Goal: Check status

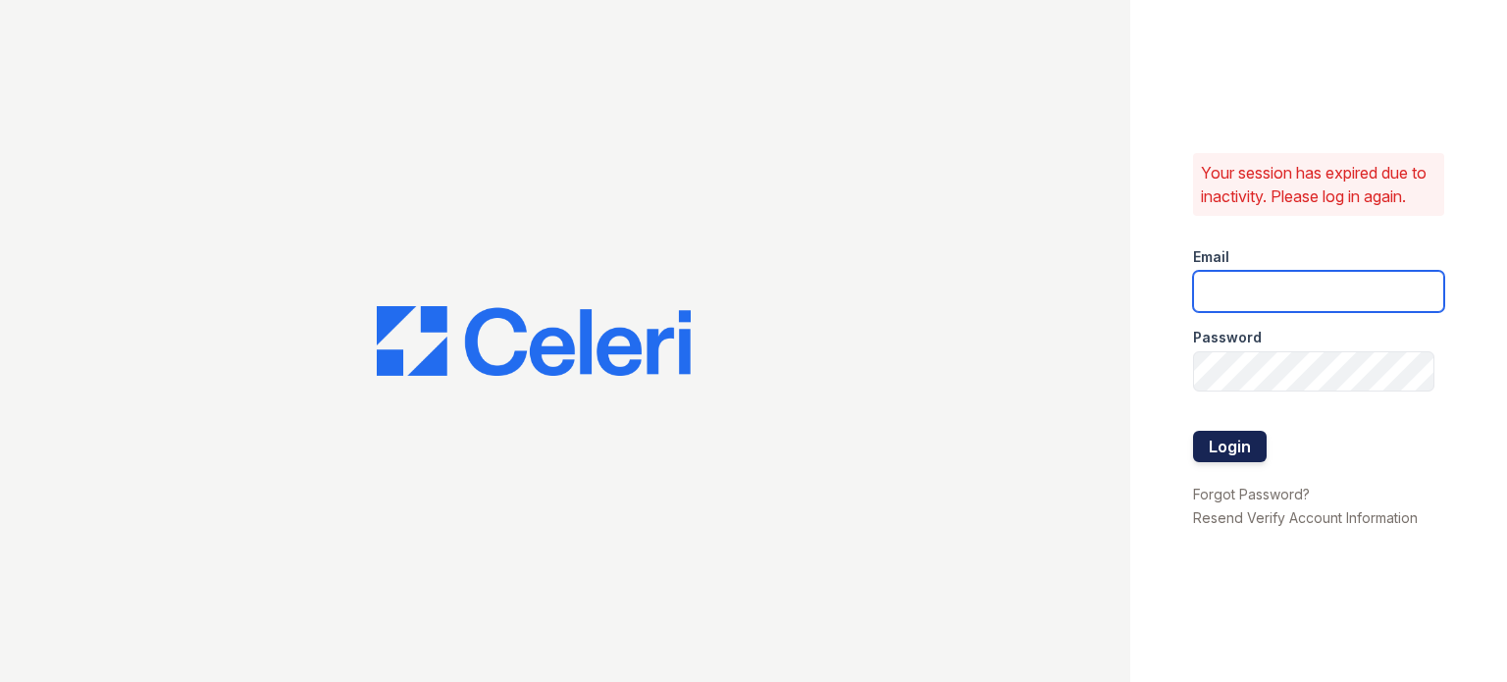
type input "[DOMAIN_NAME][EMAIL_ADDRESS][DOMAIN_NAME]"
click at [1207, 455] on button "Login" at bounding box center [1230, 446] width 74 height 31
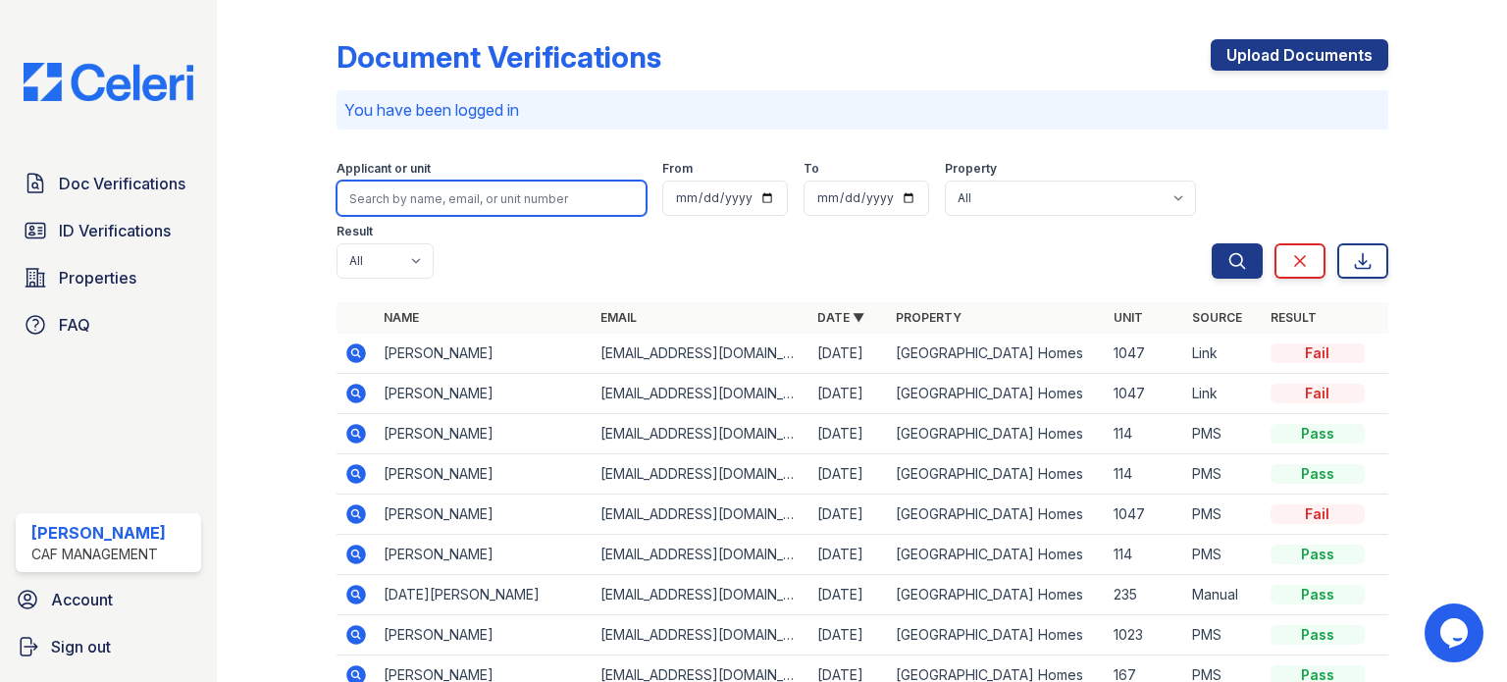
click at [412, 211] on input "search" at bounding box center [491, 197] width 310 height 35
type input "167"
click at [1211, 243] on button "Search" at bounding box center [1236, 260] width 51 height 35
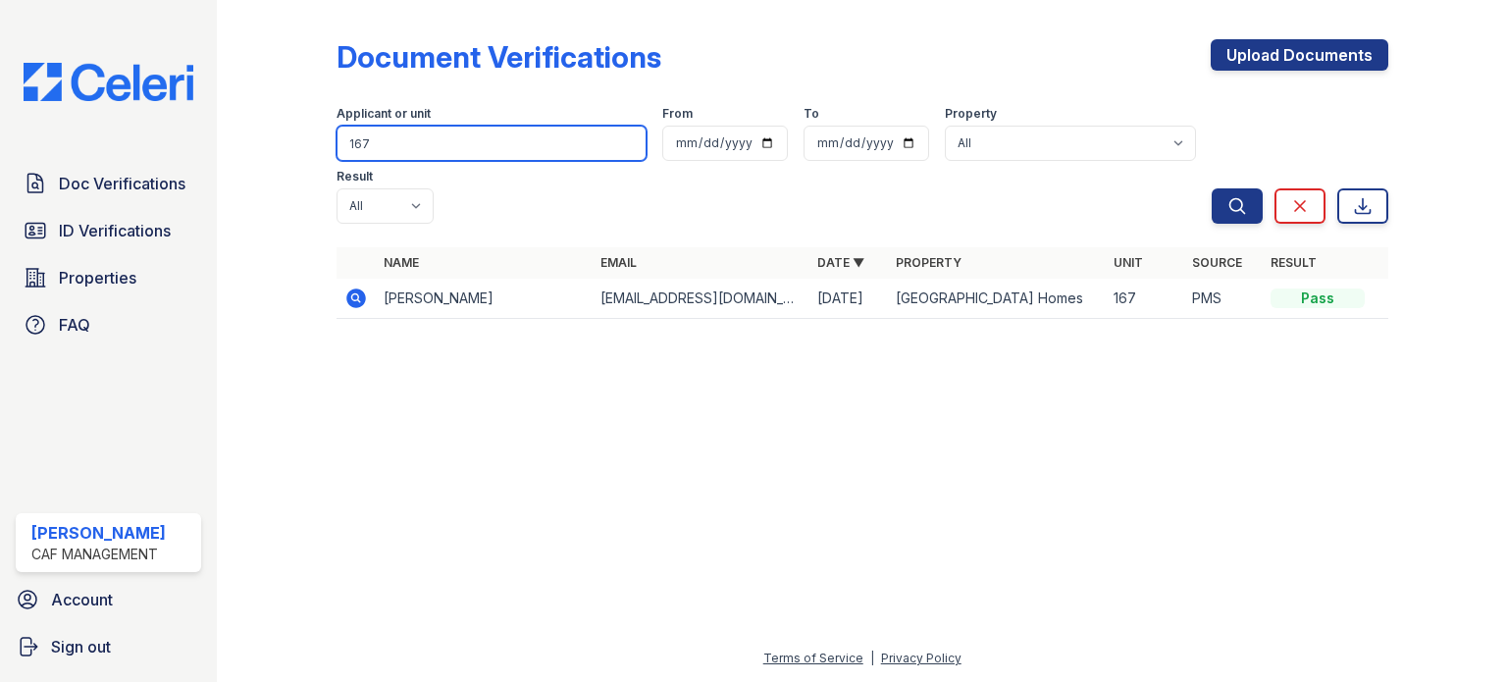
click at [369, 139] on input "167" at bounding box center [491, 143] width 310 height 35
type input "1"
